Goal: Information Seeking & Learning: Understand process/instructions

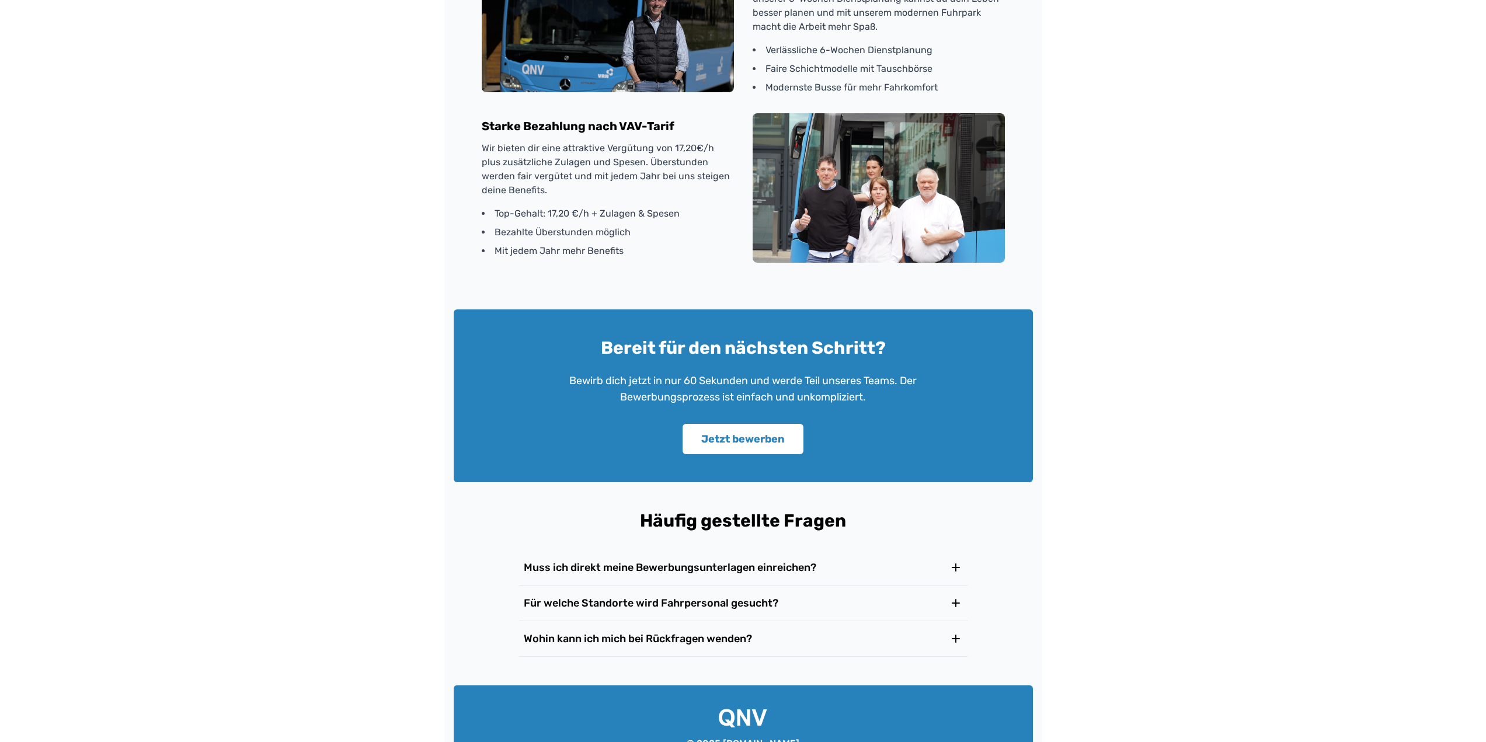
scroll to position [1592, 0]
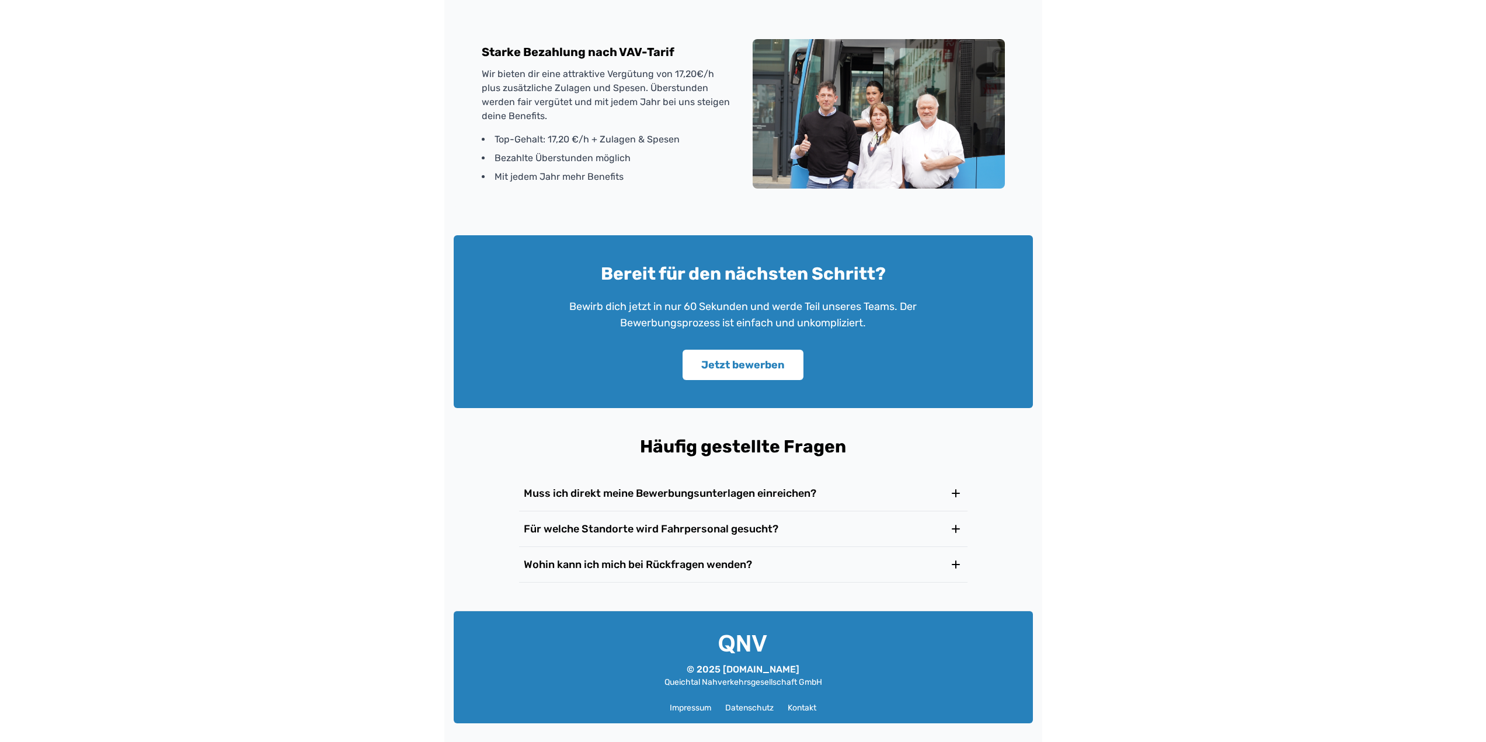
click at [748, 495] on h3 "Muss ich direkt meine Bewerbungsunterlagen einreichen?" at bounding box center [670, 493] width 292 height 16
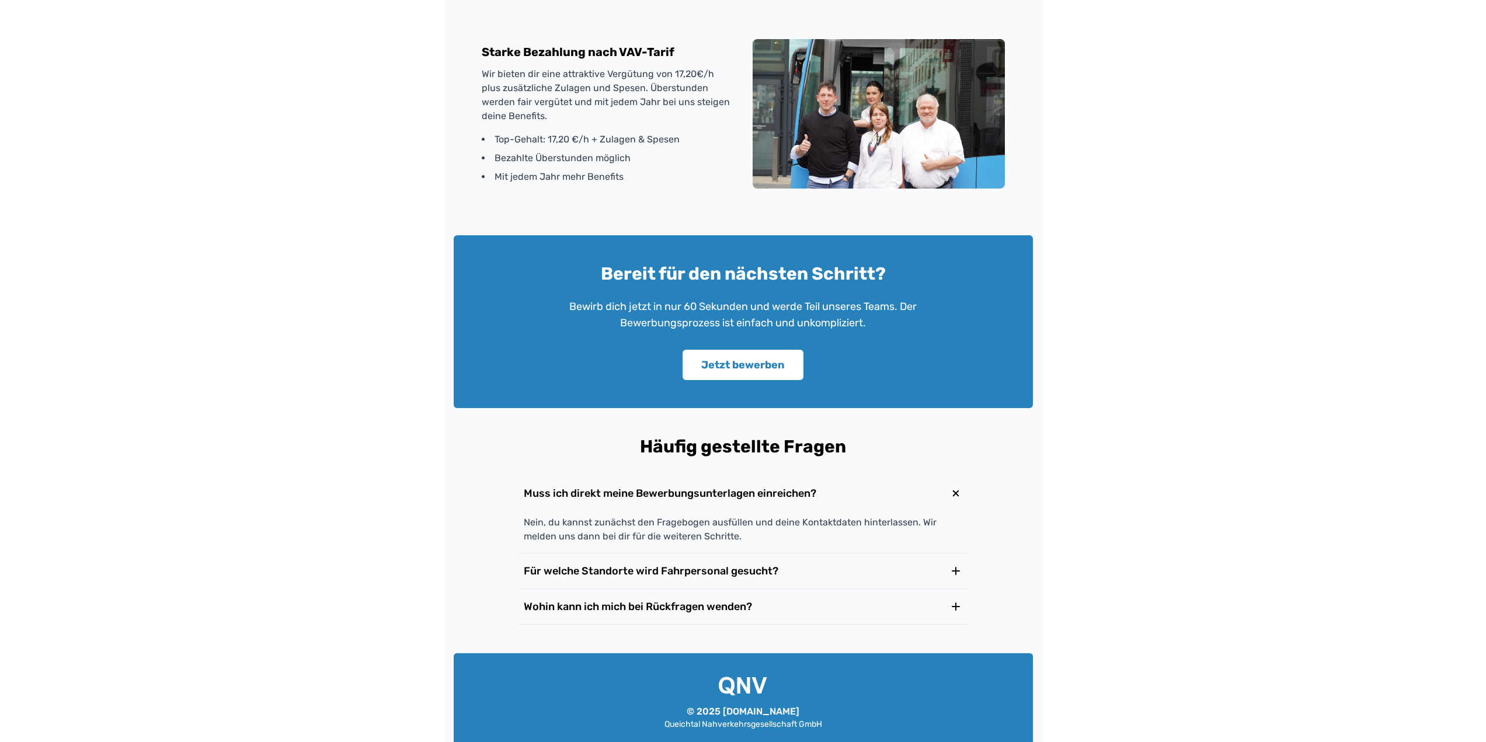
click at [748, 495] on h3 "Muss ich direkt meine Bewerbungsunterlagen einreichen?" at bounding box center [670, 493] width 292 height 16
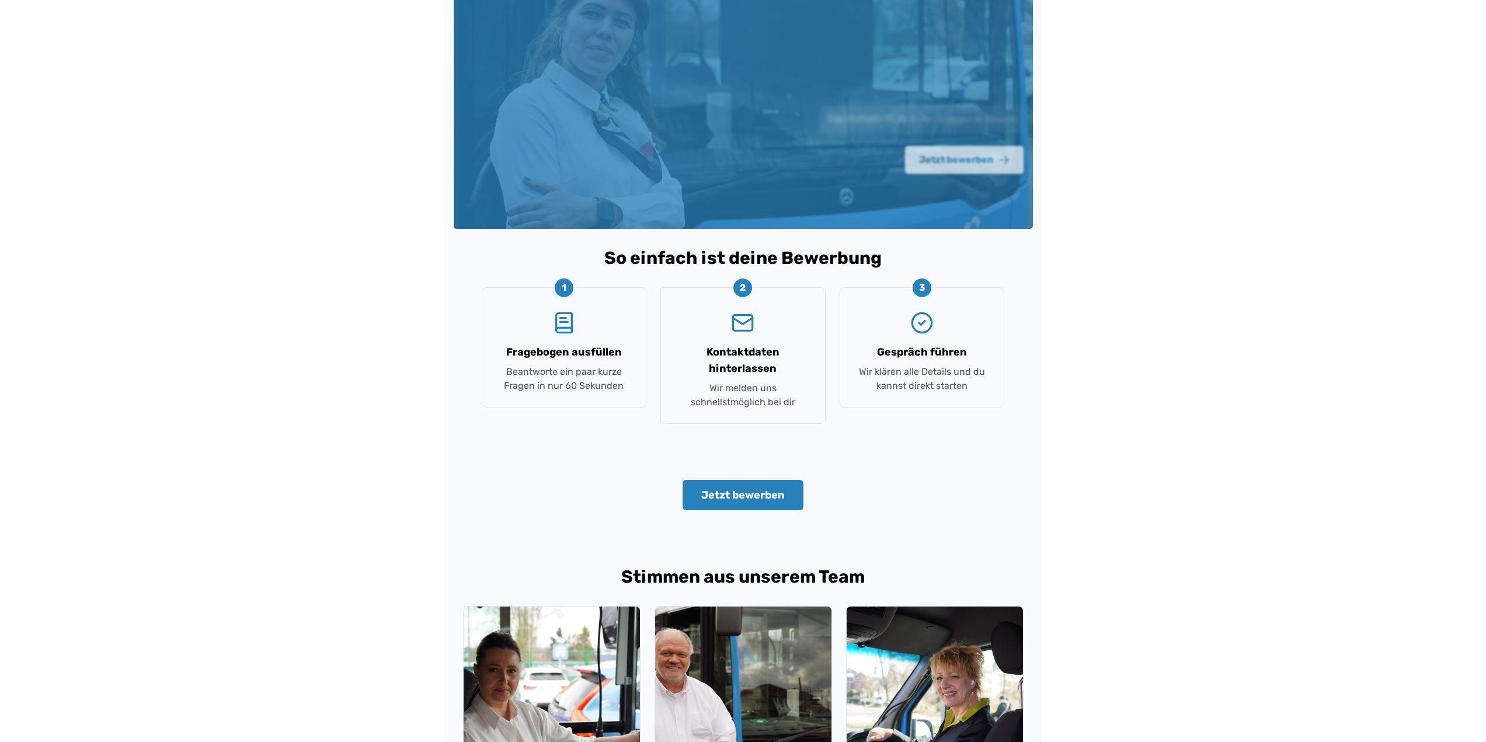
scroll to position [0, 0]
